Goal: Information Seeking & Learning: Find specific fact

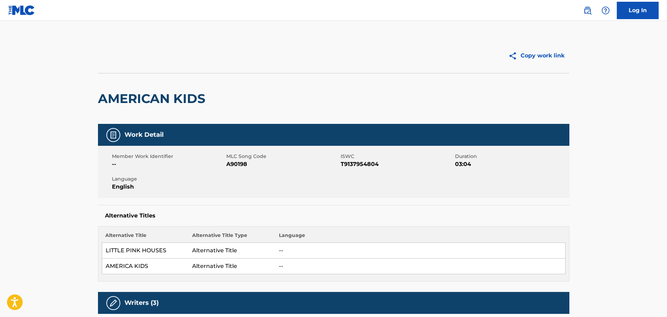
click at [591, 11] on link at bounding box center [587, 10] width 14 height 14
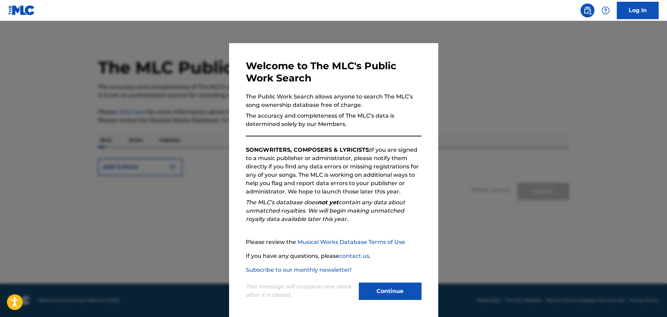
click at [370, 297] on button "Continue" at bounding box center [390, 291] width 63 height 17
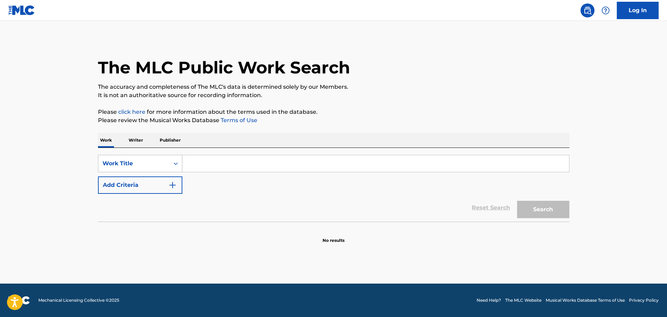
click at [151, 164] on div "Work Title" at bounding box center [133, 164] width 63 height 8
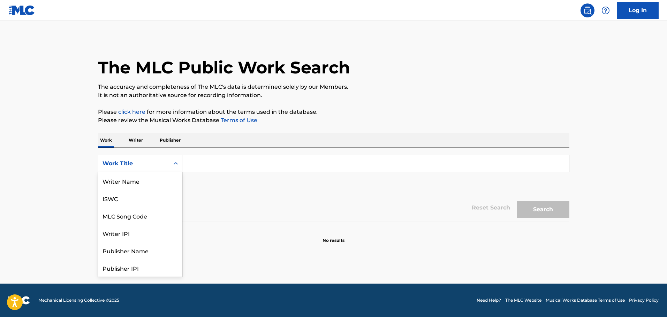
scroll to position [35, 0]
click at [148, 183] on div "MLC Song Code" at bounding box center [140, 180] width 84 height 17
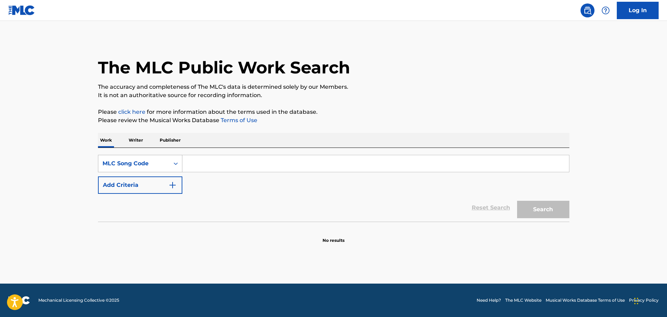
click at [164, 164] on div "MLC Song Code" at bounding box center [133, 164] width 63 height 8
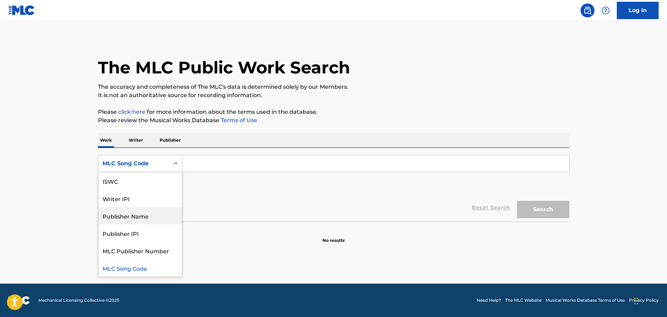
scroll to position [0, 0]
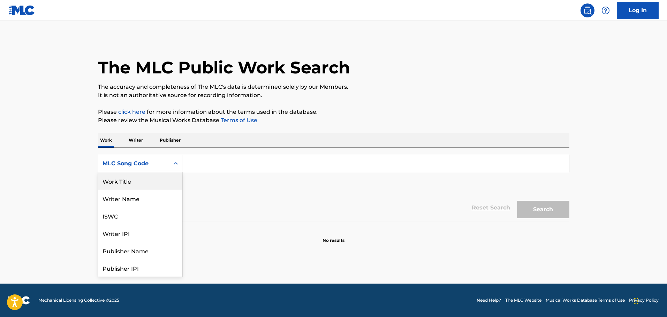
click at [130, 178] on div "Work Title" at bounding box center [140, 180] width 84 height 17
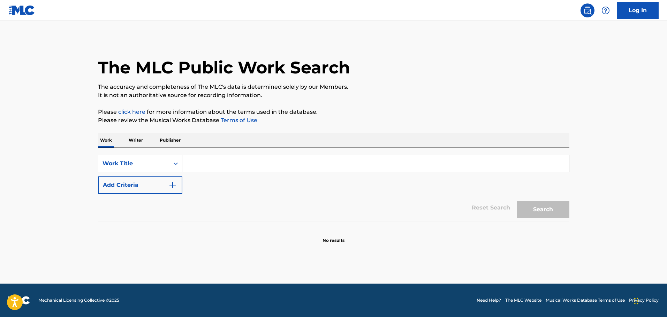
click at [160, 185] on button "Add Criteria" at bounding box center [140, 185] width 84 height 17
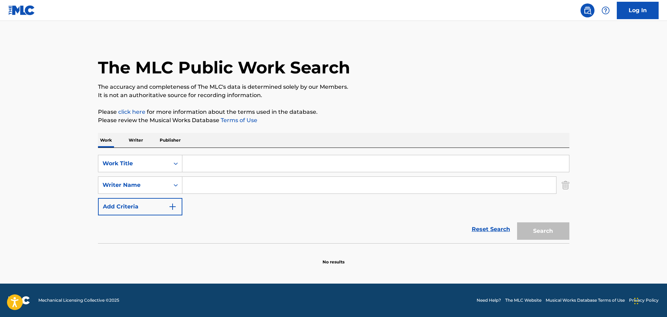
click at [234, 169] on input "Search Form" at bounding box center [375, 163] width 386 height 17
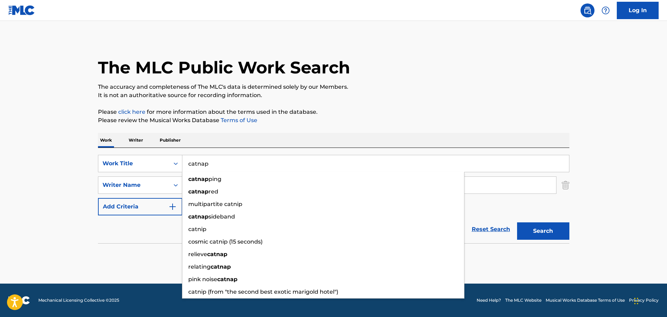
type input "catnap"
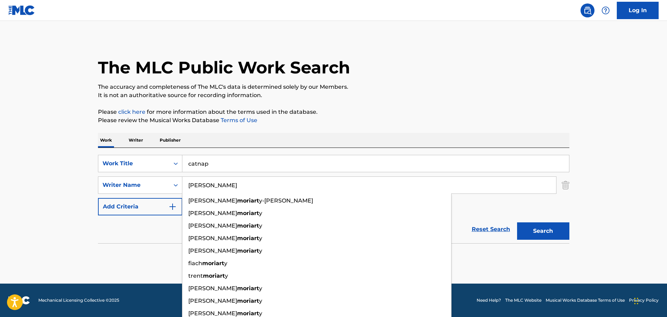
type input "moriarty"
click at [517, 223] on button "Search" at bounding box center [543, 231] width 52 height 17
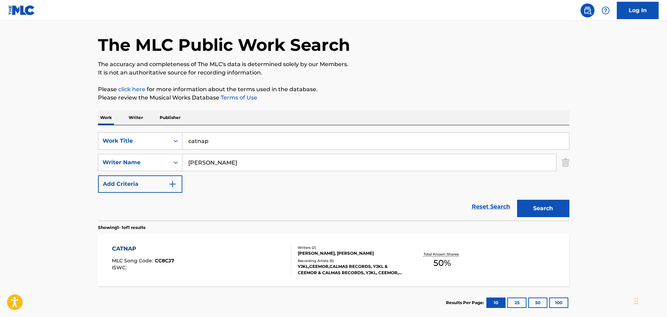
scroll to position [35, 0]
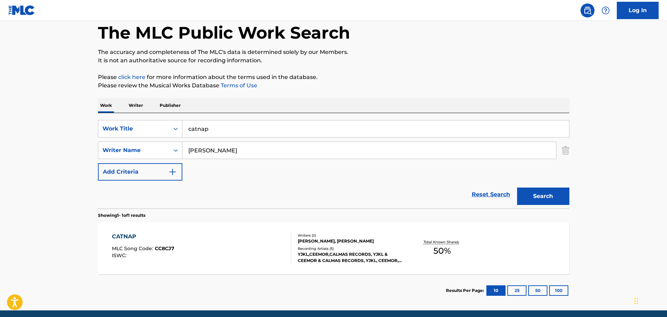
click at [226, 243] on div "CATNAP MLC Song Code : CC8CJ7 ISWC :" at bounding box center [201, 248] width 179 height 31
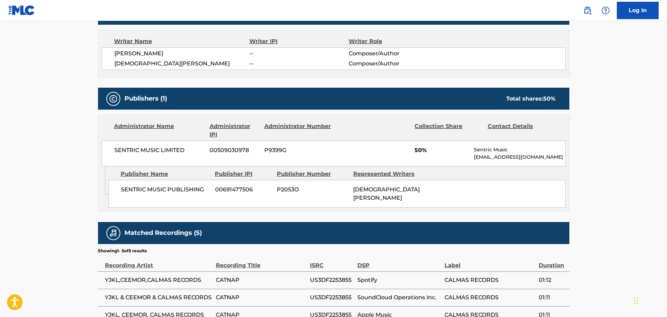
scroll to position [314, 0]
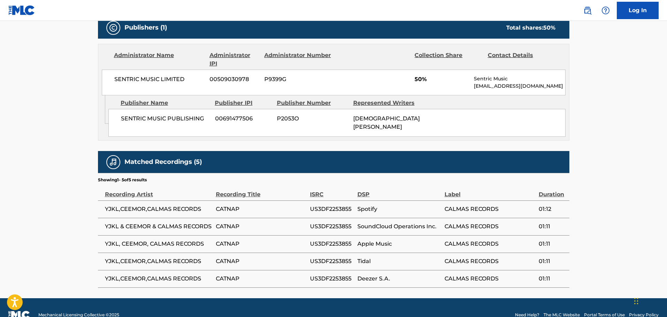
click at [322, 119] on span "P2053O" at bounding box center [312, 119] width 71 height 8
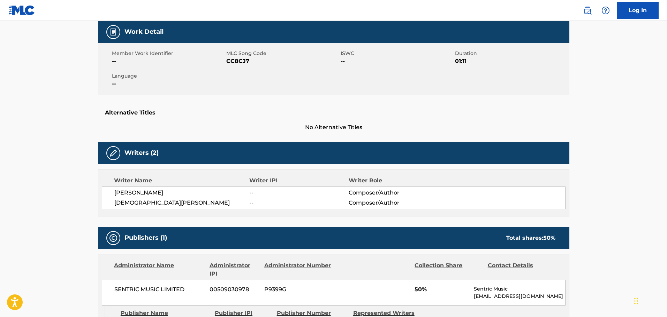
scroll to position [0, 0]
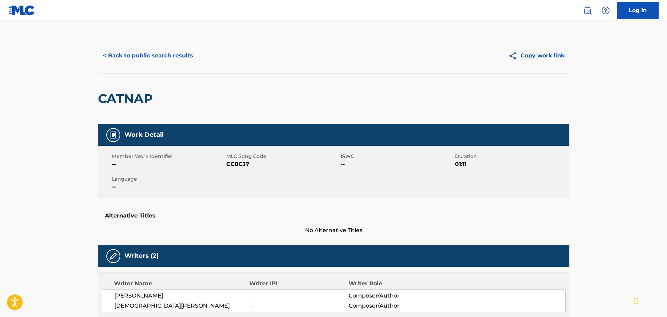
click at [127, 48] on button "< Back to public search results" at bounding box center [148, 55] width 100 height 17
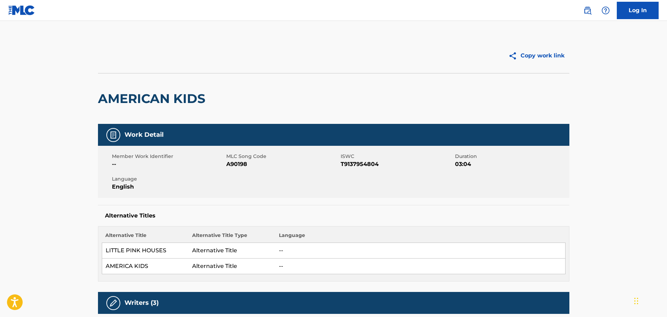
click at [581, 12] on link at bounding box center [587, 10] width 14 height 14
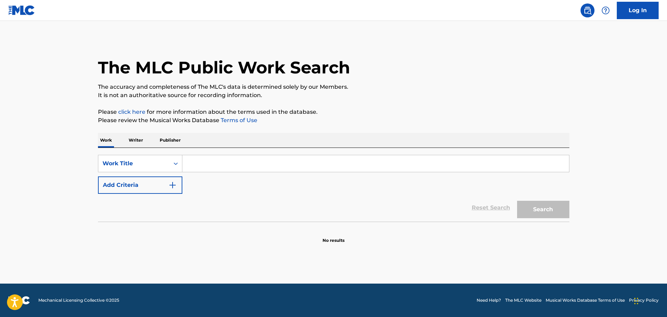
click at [471, 38] on main "The MLC Public Work Search The accuracy and completeness of The MLC's data is d…" at bounding box center [333, 152] width 667 height 263
